Goal: Task Accomplishment & Management: Use online tool/utility

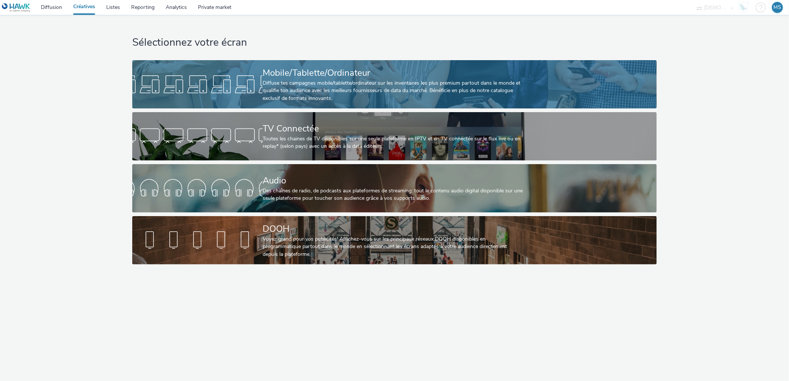
click at [312, 82] on div "Diffuse tes campagnes mobile/tablette/ordinateur sur les inventaires les plus p…" at bounding box center [393, 91] width 261 height 23
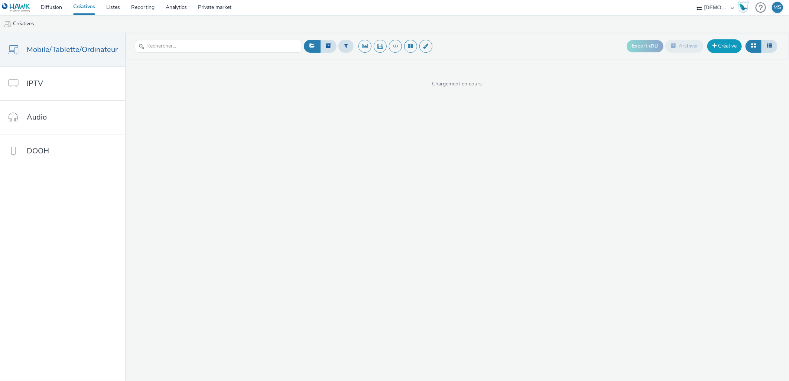
click at [722, 45] on link "Créative" at bounding box center [724, 45] width 35 height 13
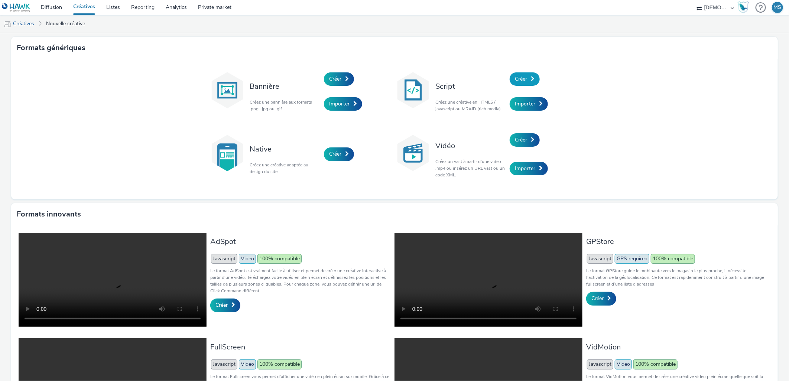
click at [519, 74] on link "Créer" at bounding box center [525, 78] width 30 height 13
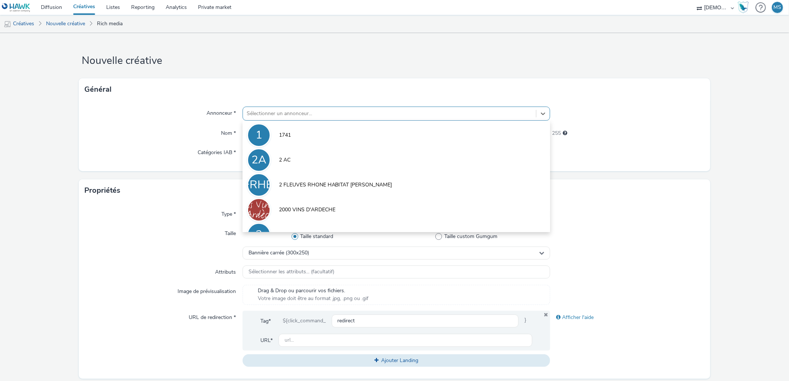
click at [283, 113] on div at bounding box center [390, 113] width 286 height 9
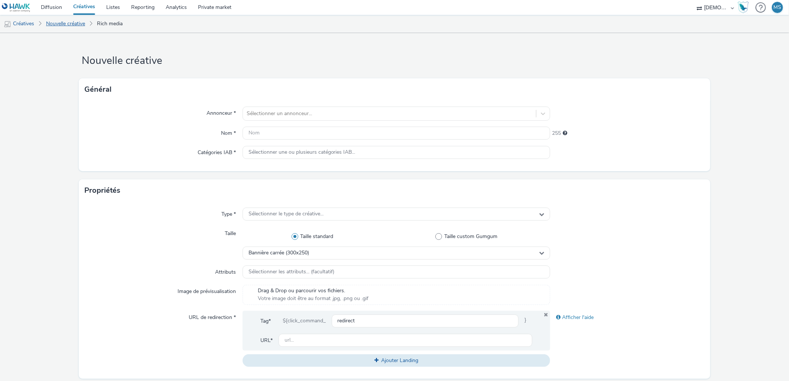
click at [66, 22] on link "Nouvelle créative" at bounding box center [65, 24] width 46 height 18
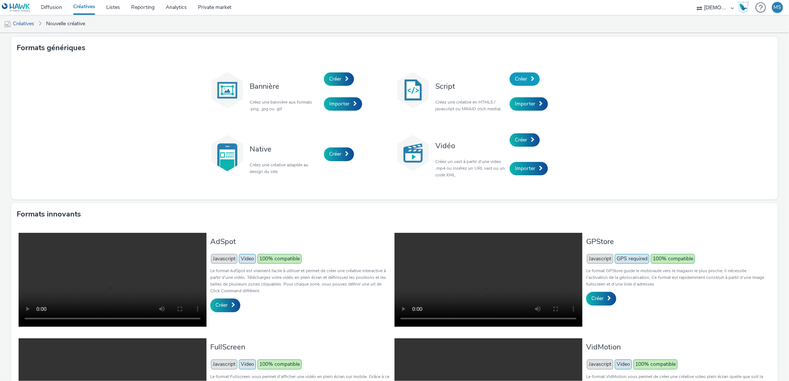
click at [519, 80] on span "Créer" at bounding box center [521, 78] width 12 height 7
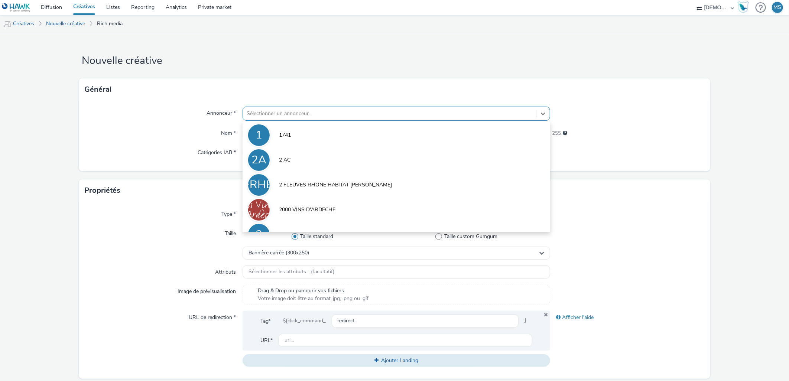
click at [372, 119] on div "Sélectionner un annonceur..." at bounding box center [390, 114] width 294 height 12
type input "z"
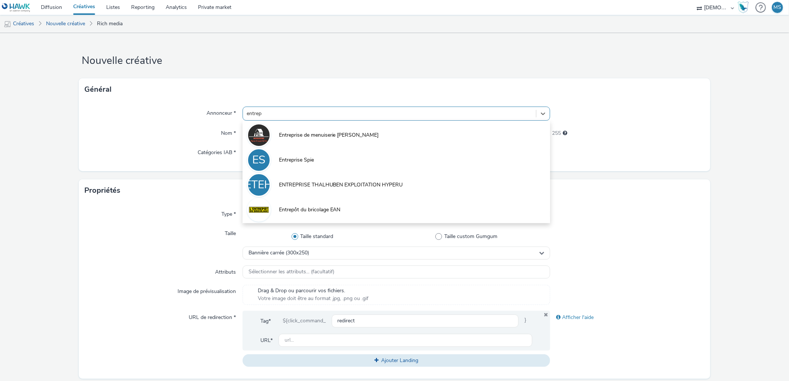
type input "entrepr"
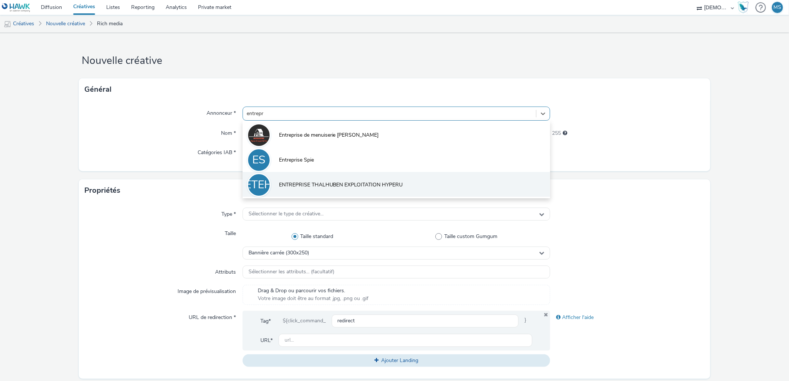
click at [299, 181] on span "ENTREPRISE THALHUBEN EXPLOITATION HYPERU" at bounding box center [341, 184] width 124 height 7
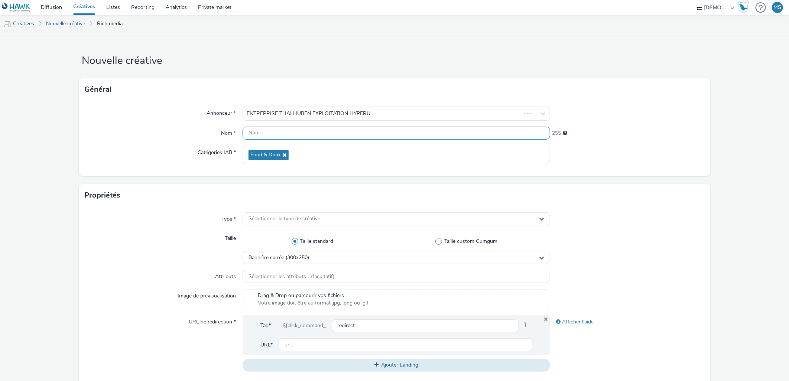
click at [261, 131] on input "text" at bounding box center [397, 133] width 308 height 13
click at [302, 136] on input "320x480" at bounding box center [397, 133] width 308 height 13
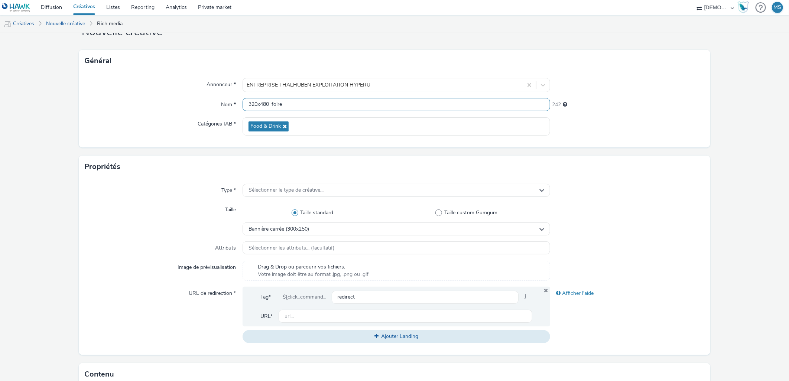
scroll to position [41, 0]
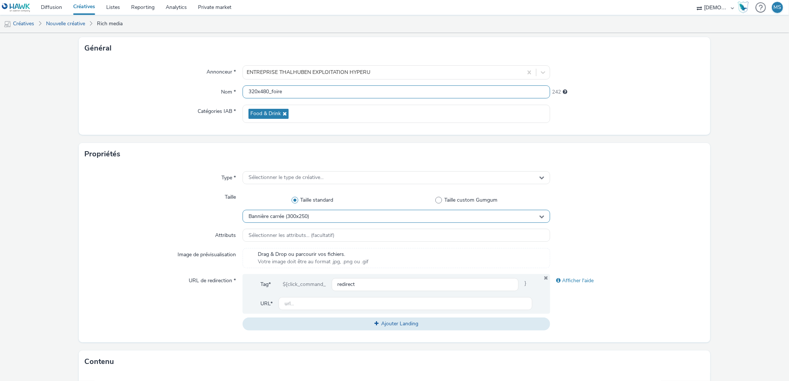
type input "320x480_foire"
click at [375, 210] on div "Bannière carrée (300x250)" at bounding box center [397, 216] width 308 height 13
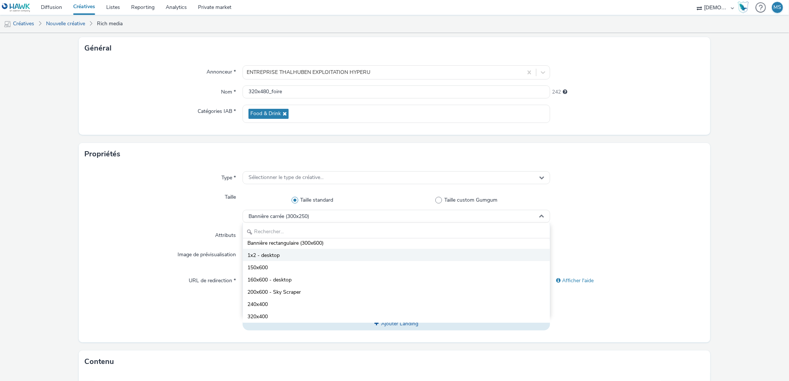
scroll to position [0, 0]
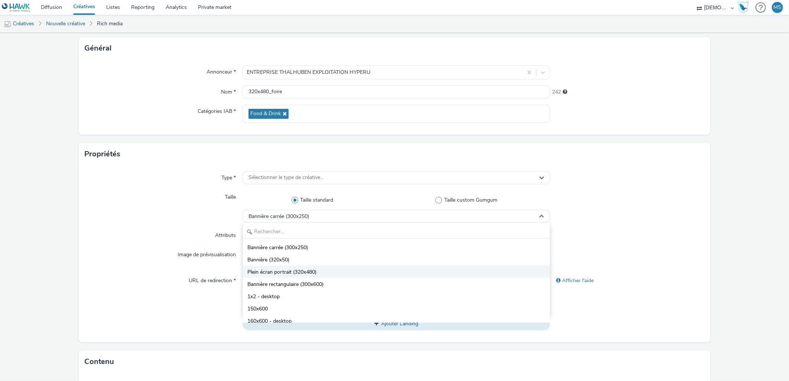
click at [357, 267] on li "Plein écran portrait (320x480)" at bounding box center [396, 272] width 307 height 12
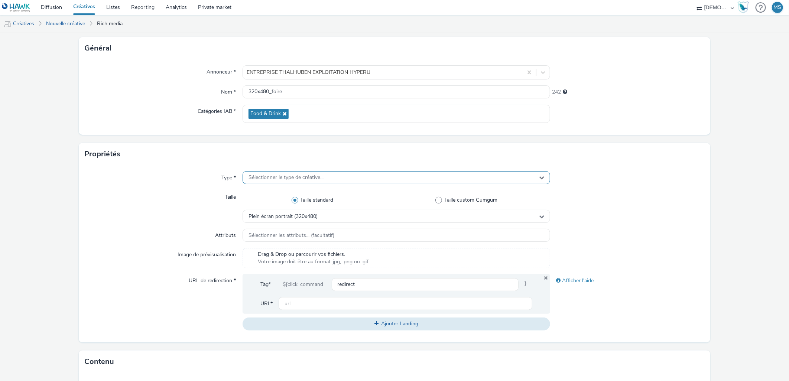
click at [244, 177] on div "Sélectionner le type de créative..." at bounding box center [397, 177] width 308 height 13
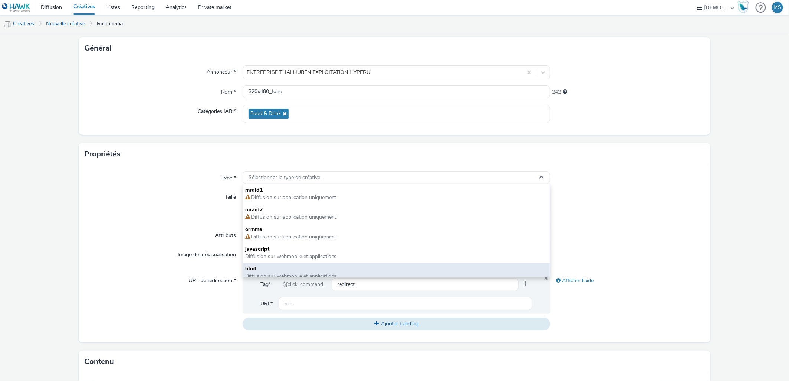
click at [250, 272] on span "html" at bounding box center [396, 268] width 303 height 7
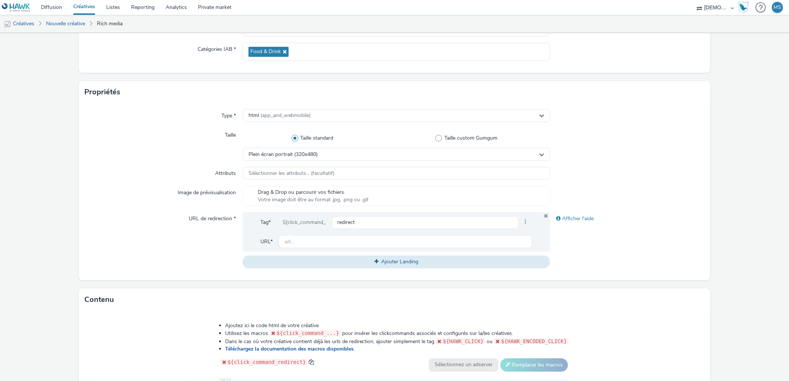
scroll to position [124, 0]
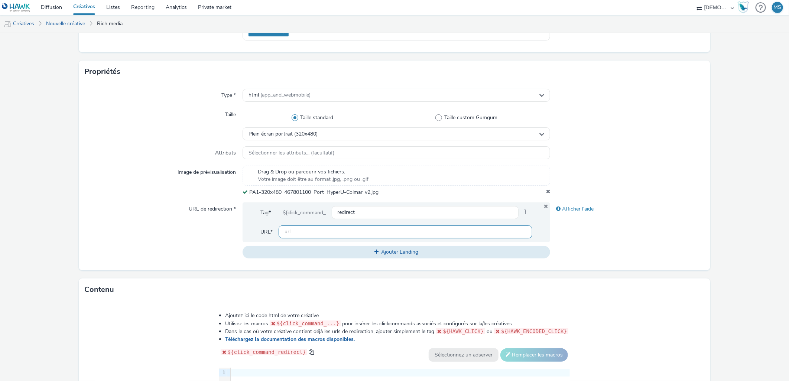
click at [316, 233] on input "text" at bounding box center [406, 232] width 254 height 13
paste input "[URL][DOMAIN_NAME]"
type input "[URL][DOMAIN_NAME]"
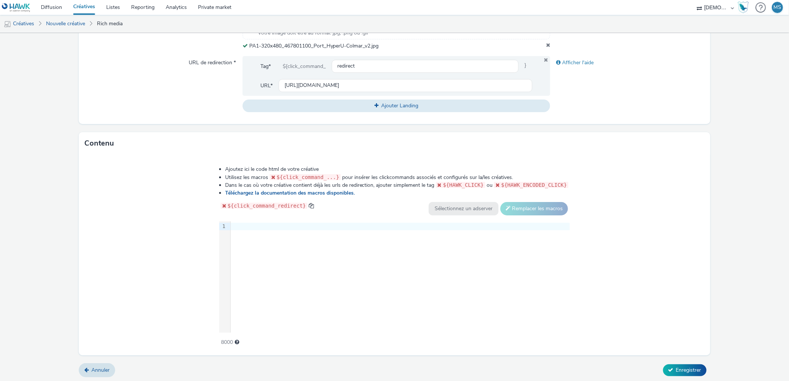
scroll to position [271, 0]
click at [269, 236] on div "9 1 ›" at bounding box center [394, 275] width 351 height 111
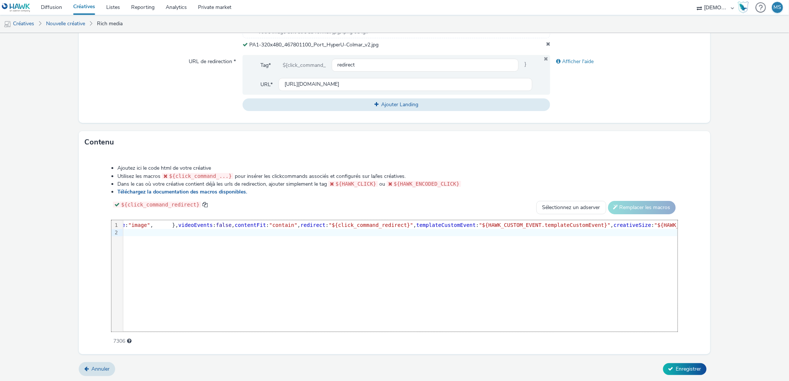
scroll to position [0, 350]
click at [680, 367] on span "Enregistrer" at bounding box center [688, 369] width 25 height 7
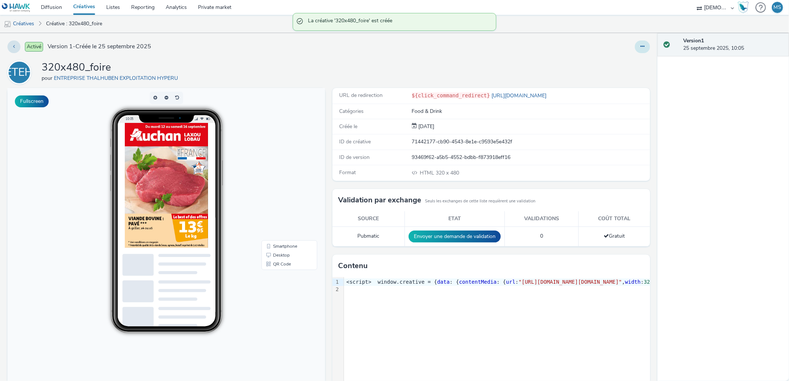
click at [643, 46] on button at bounding box center [642, 46] width 15 height 13
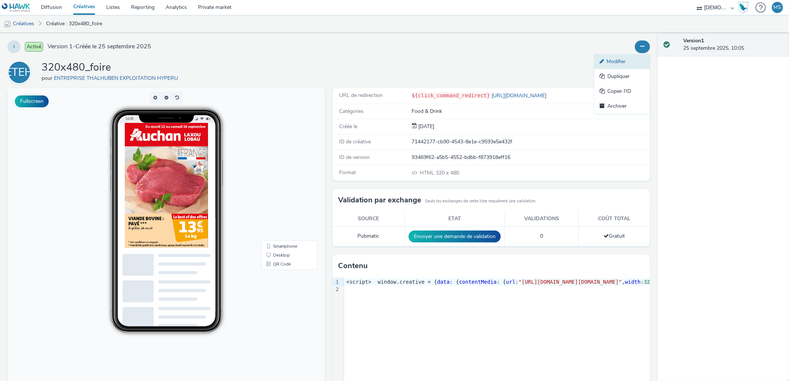
click at [604, 66] on link "Modifier" at bounding box center [622, 61] width 56 height 15
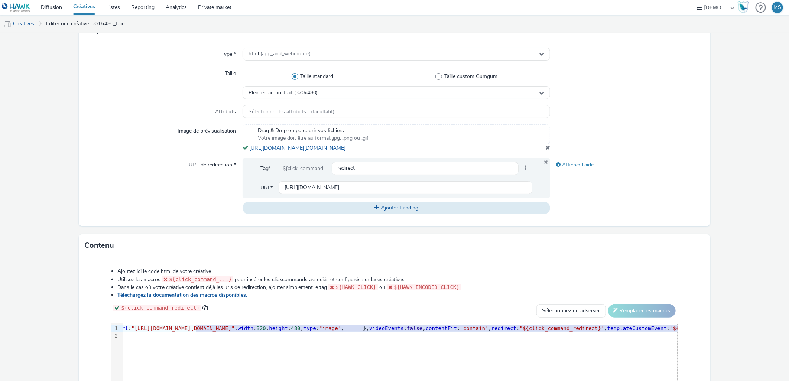
scroll to position [0, 184]
drag, startPoint x: 362, startPoint y: 333, endPoint x: 632, endPoint y: 335, distance: 269.7
click at [217, 331] on span ""[URL][DOMAIN_NAME][DOMAIN_NAME]"" at bounding box center [164, 328] width 103 height 6
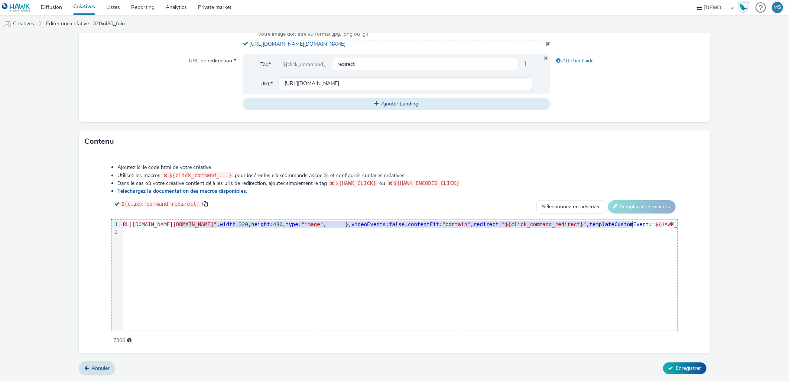
scroll to position [276, 0]
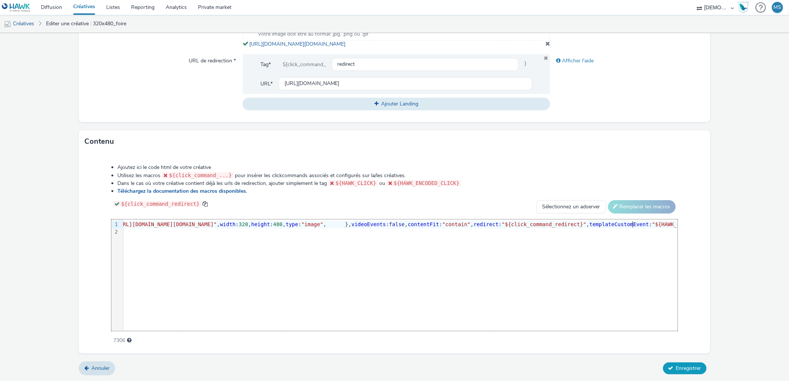
click at [687, 370] on span "Enregistrer" at bounding box center [688, 368] width 25 height 7
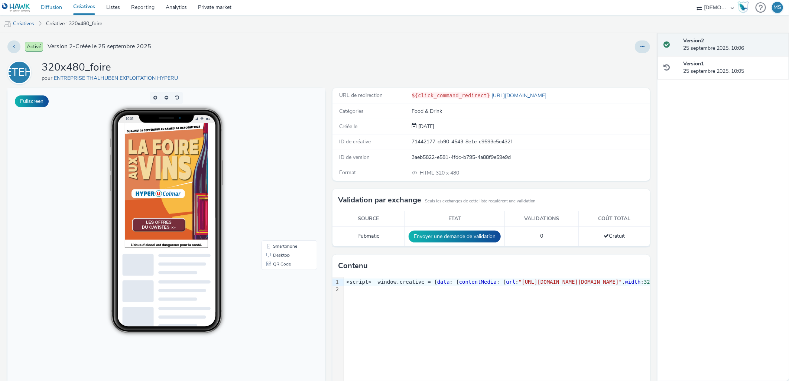
click at [53, 11] on link "Diffusion" at bounding box center [51, 7] width 32 height 15
